Goal: Check status

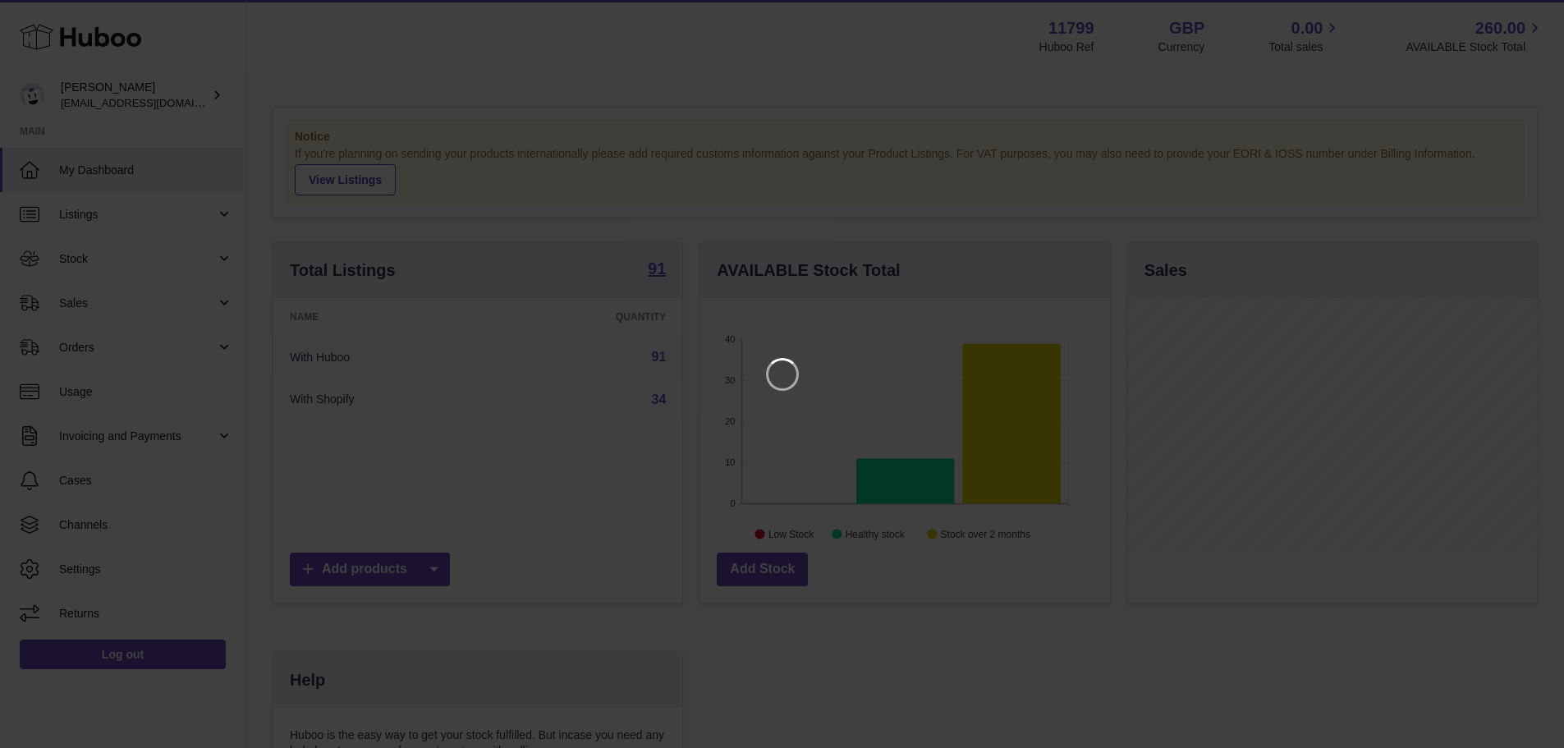
scroll to position [256, 414]
click at [1533, 11] on icon "Close" at bounding box center [1534, 15] width 20 height 20
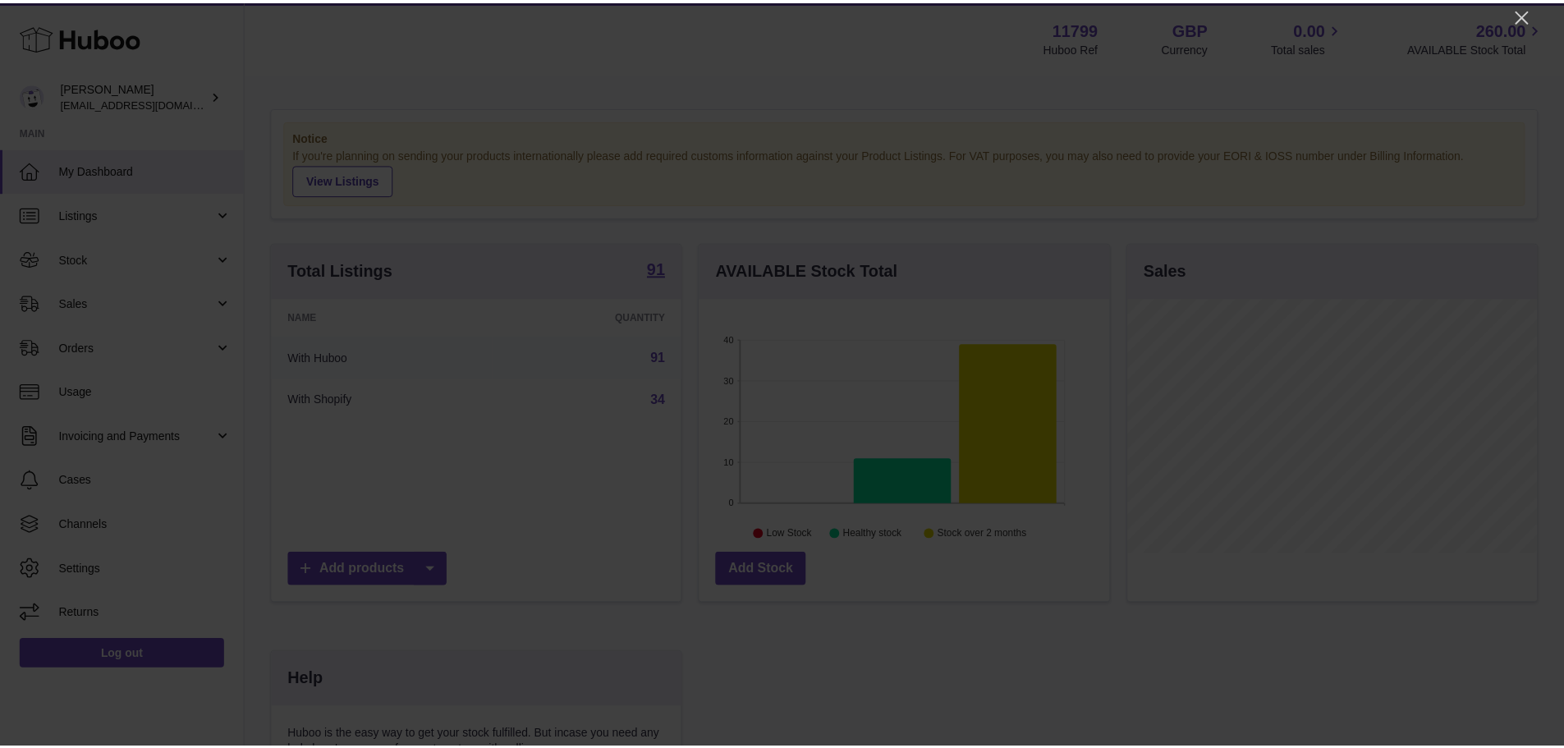
scroll to position [820986, 820833]
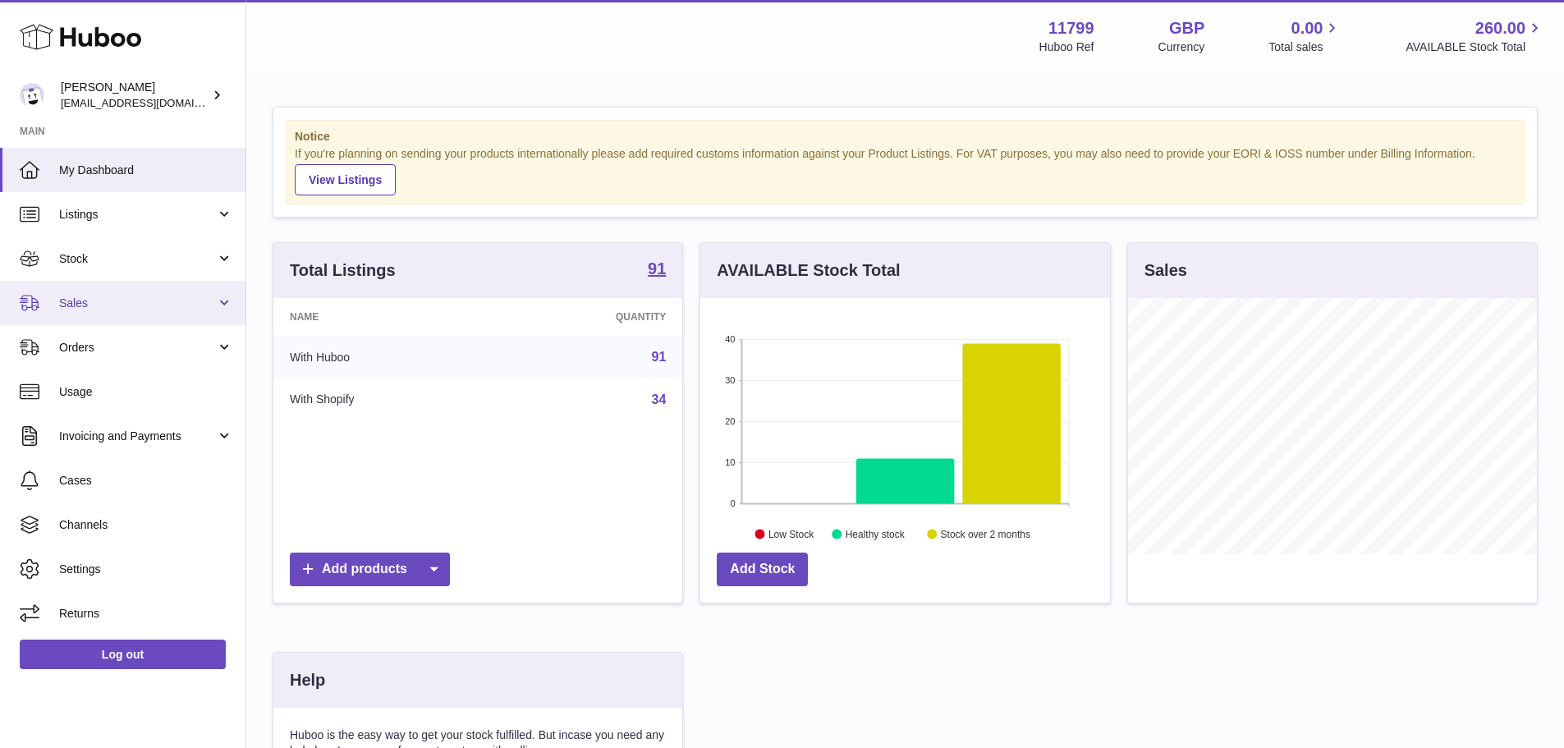
click at [156, 291] on link "Sales" at bounding box center [123, 303] width 246 height 44
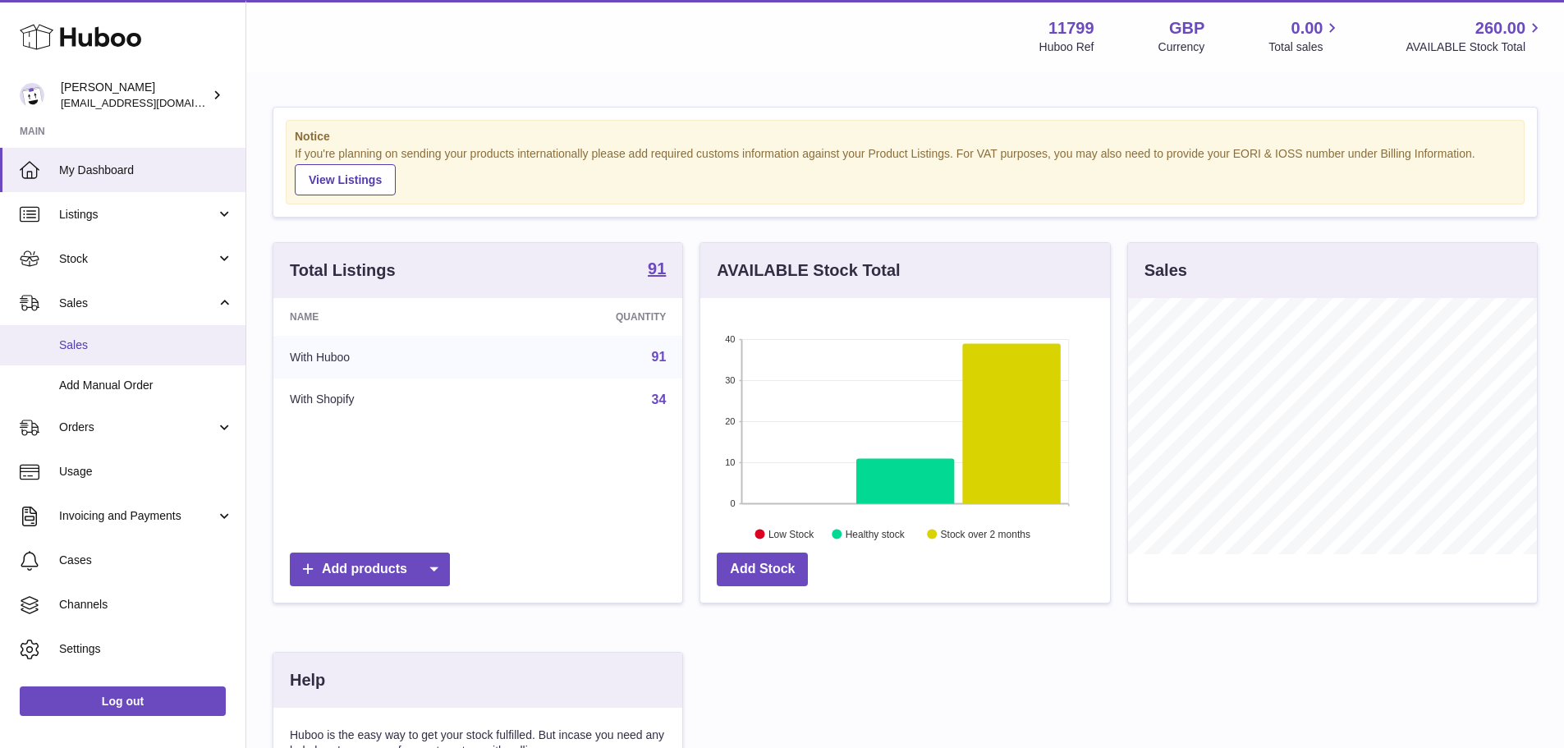
click at [131, 338] on span "Sales" at bounding box center [146, 346] width 174 height 16
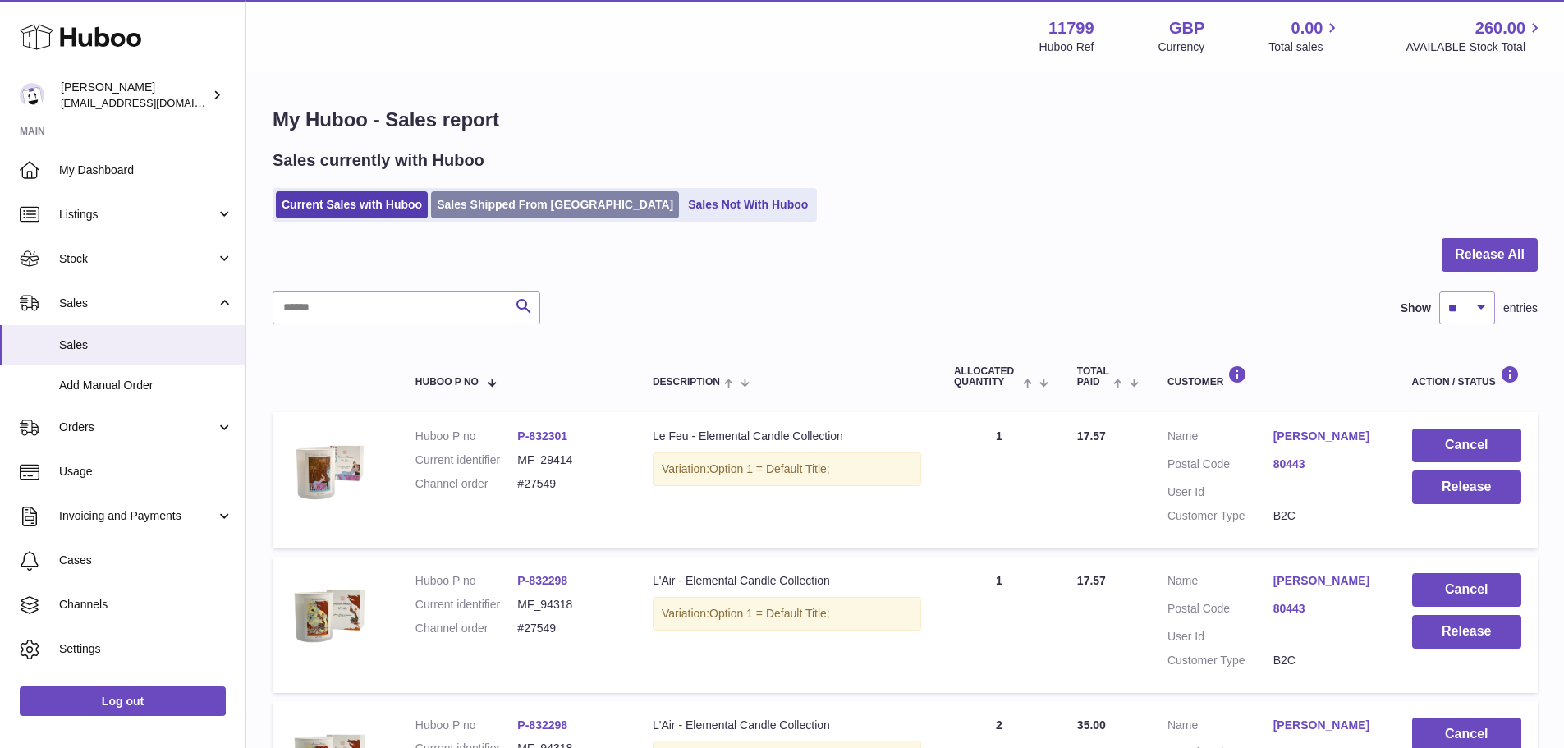
click at [490, 191] on link "Sales Shipped From [GEOGRAPHIC_DATA]" at bounding box center [555, 204] width 248 height 27
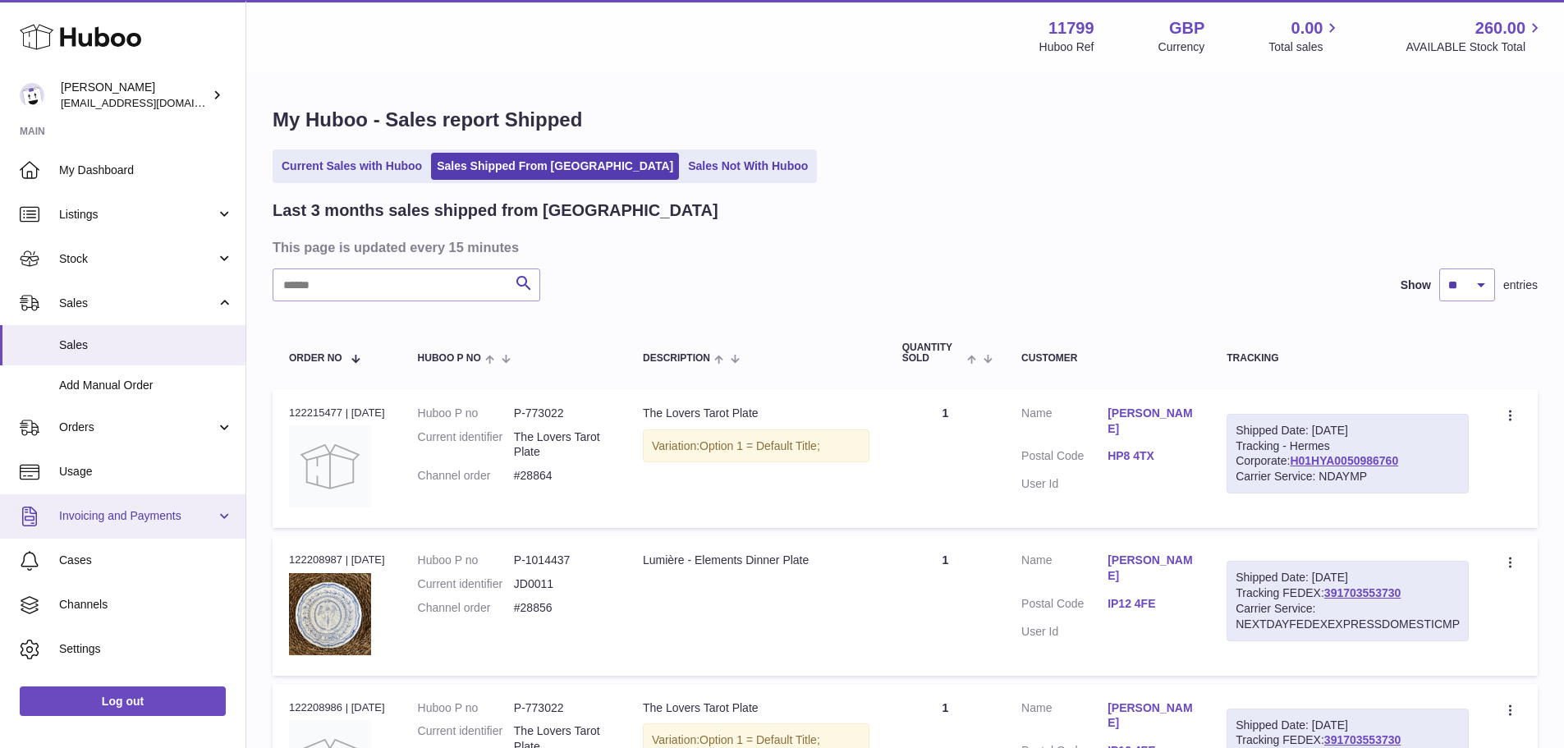
click at [135, 514] on span "Invoicing and Payments" at bounding box center [137, 516] width 157 height 16
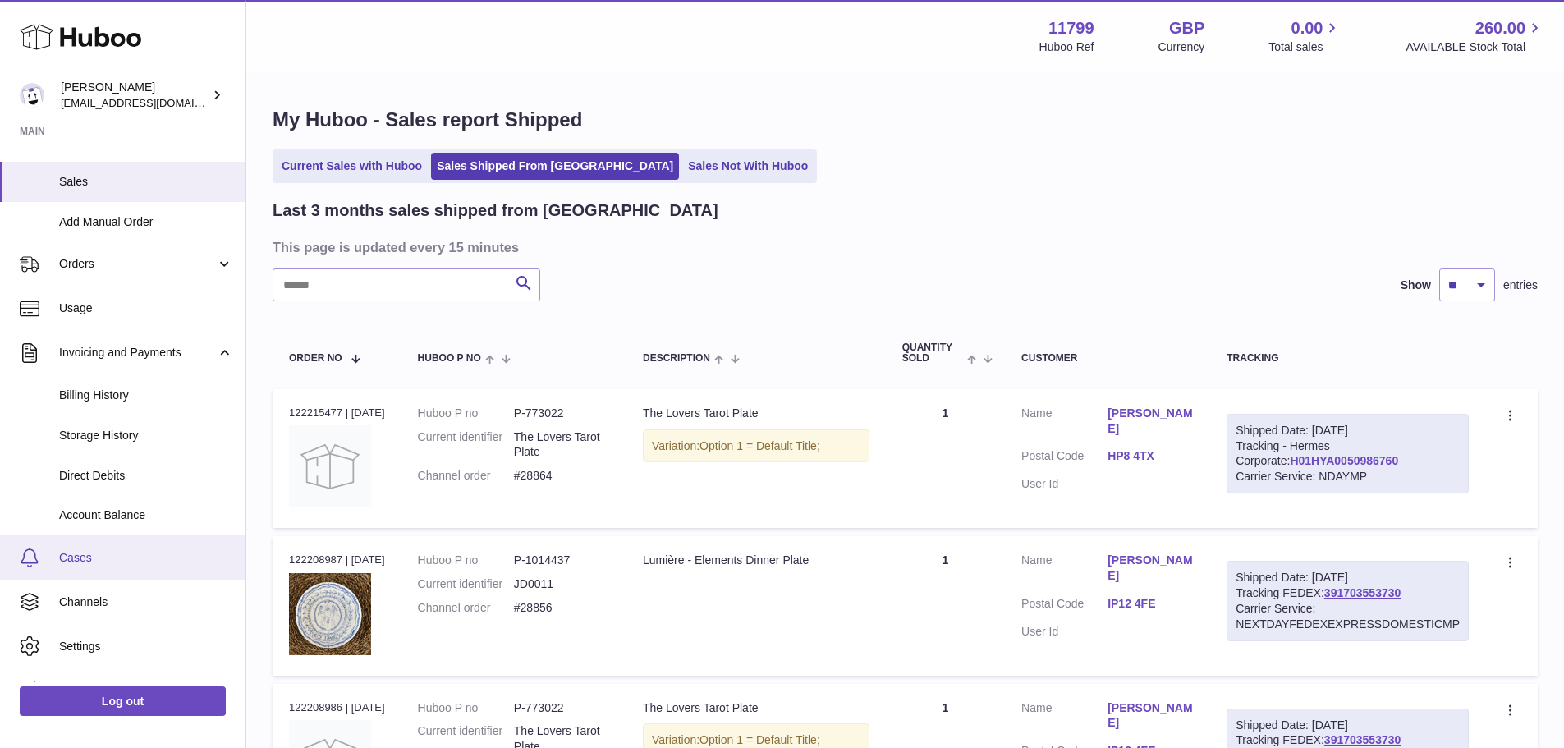
scroll to position [164, 0]
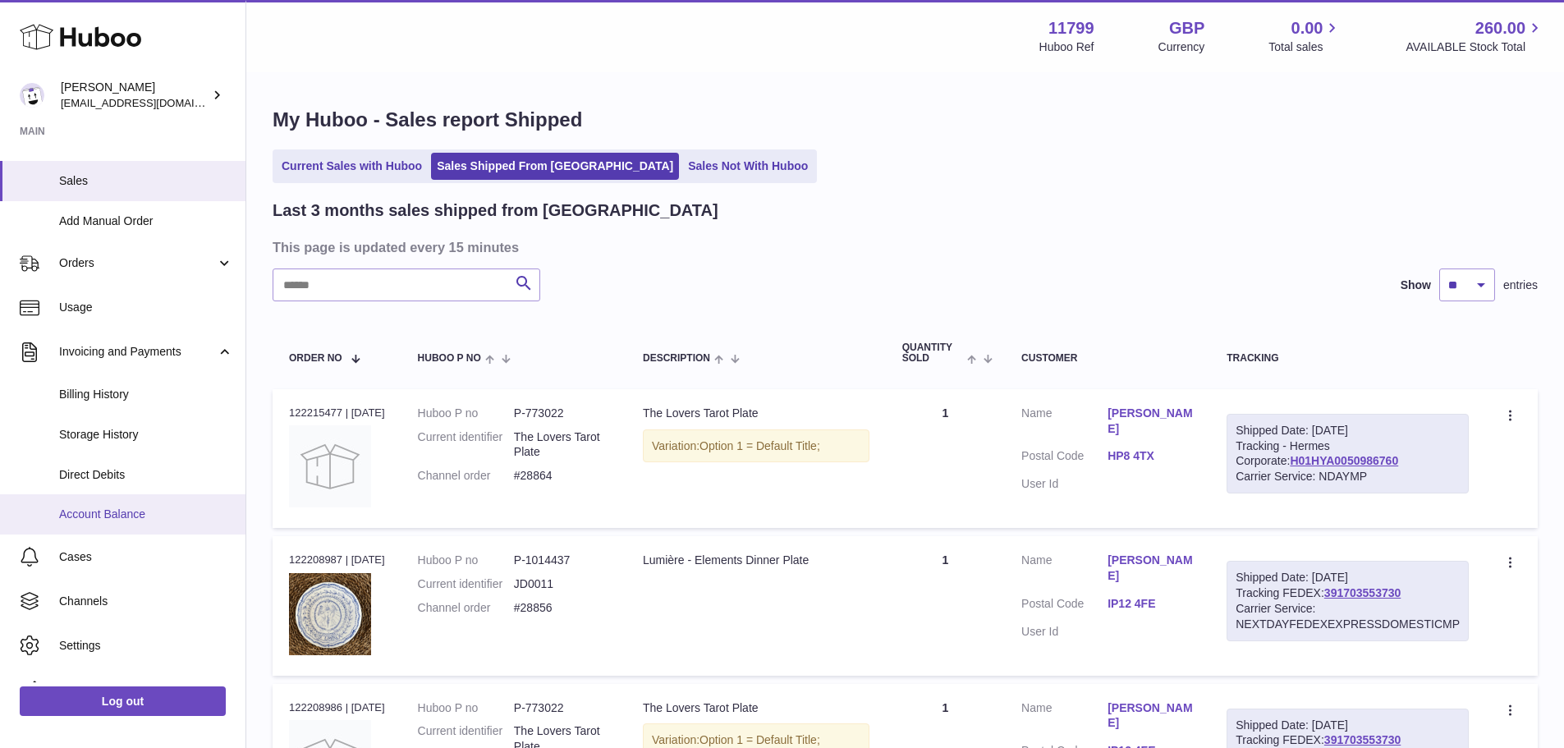
click at [119, 512] on span "Account Balance" at bounding box center [146, 515] width 174 height 16
